Goal: Check status

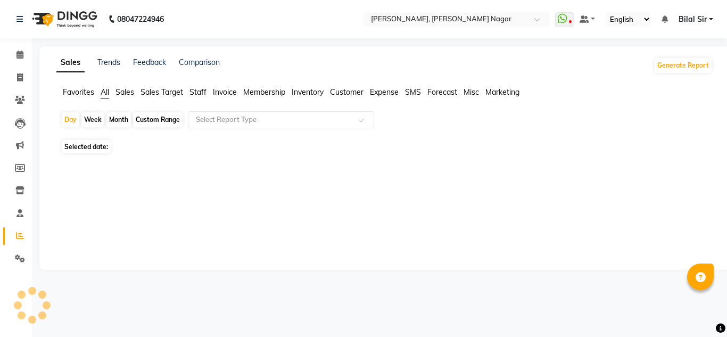
click at [203, 90] on span "Staff" at bounding box center [197, 92] width 17 height 10
click at [105, 92] on span "All" at bounding box center [105, 92] width 9 height 10
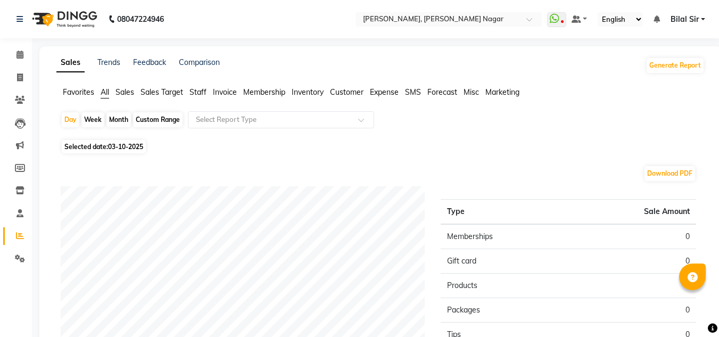
click at [116, 117] on div "Month" at bounding box center [118, 119] width 24 height 15
select select "10"
select select "2025"
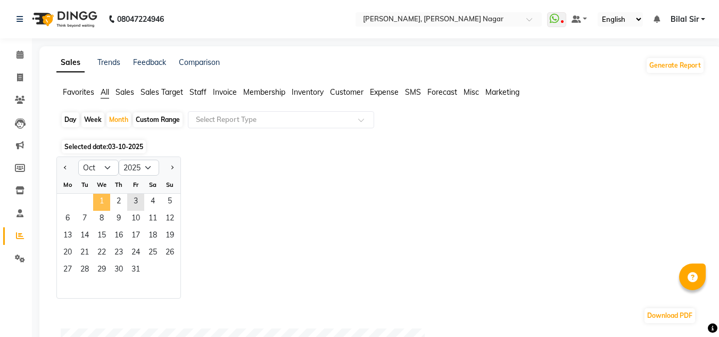
click at [104, 201] on span "1" at bounding box center [101, 202] width 17 height 17
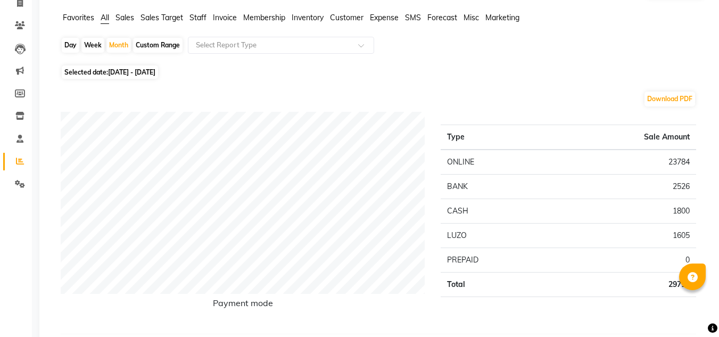
scroll to position [74, 0]
click at [72, 46] on div "Day" at bounding box center [71, 45] width 18 height 15
select select "10"
select select "2025"
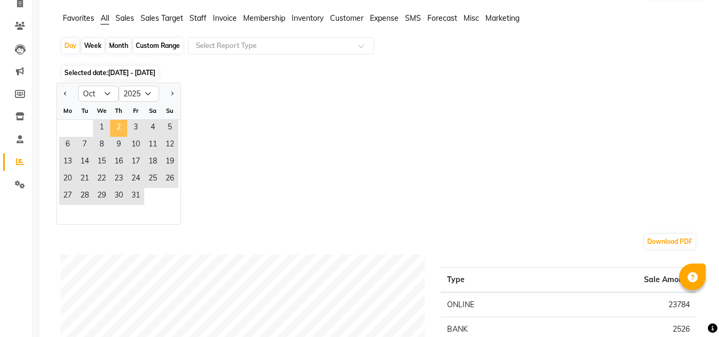
click at [119, 126] on span "2" at bounding box center [118, 128] width 17 height 17
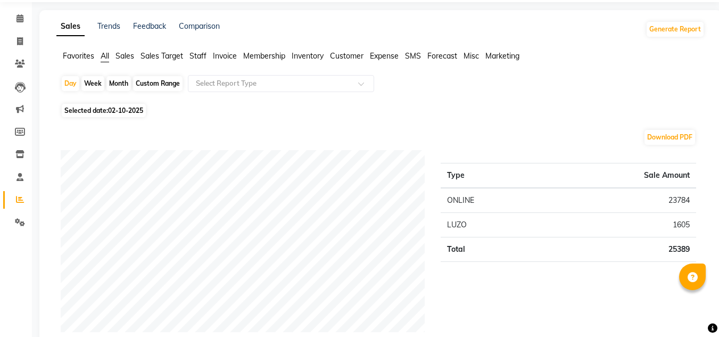
scroll to position [31, 0]
